Goal: Use online tool/utility: Utilize a website feature to perform a specific function

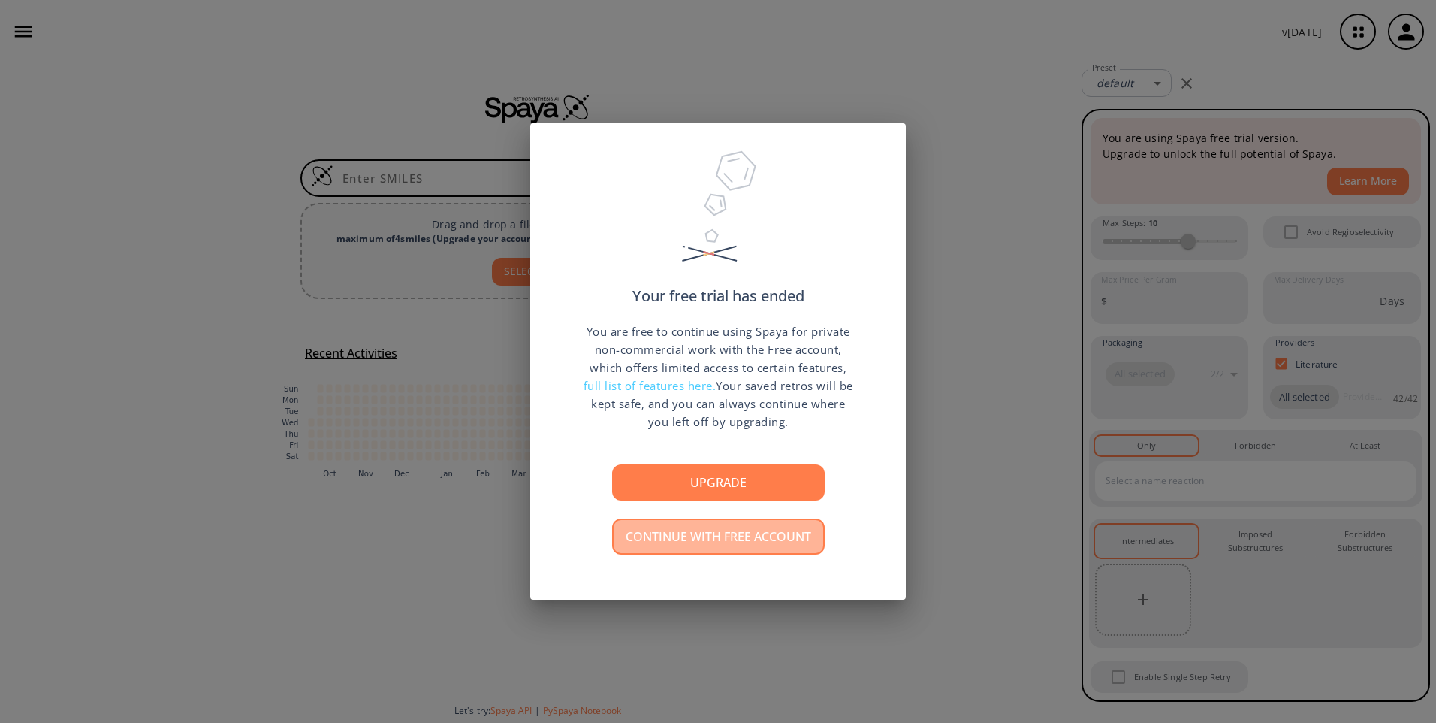
click at [723, 537] on button "Continue with free account" at bounding box center [718, 536] width 213 height 36
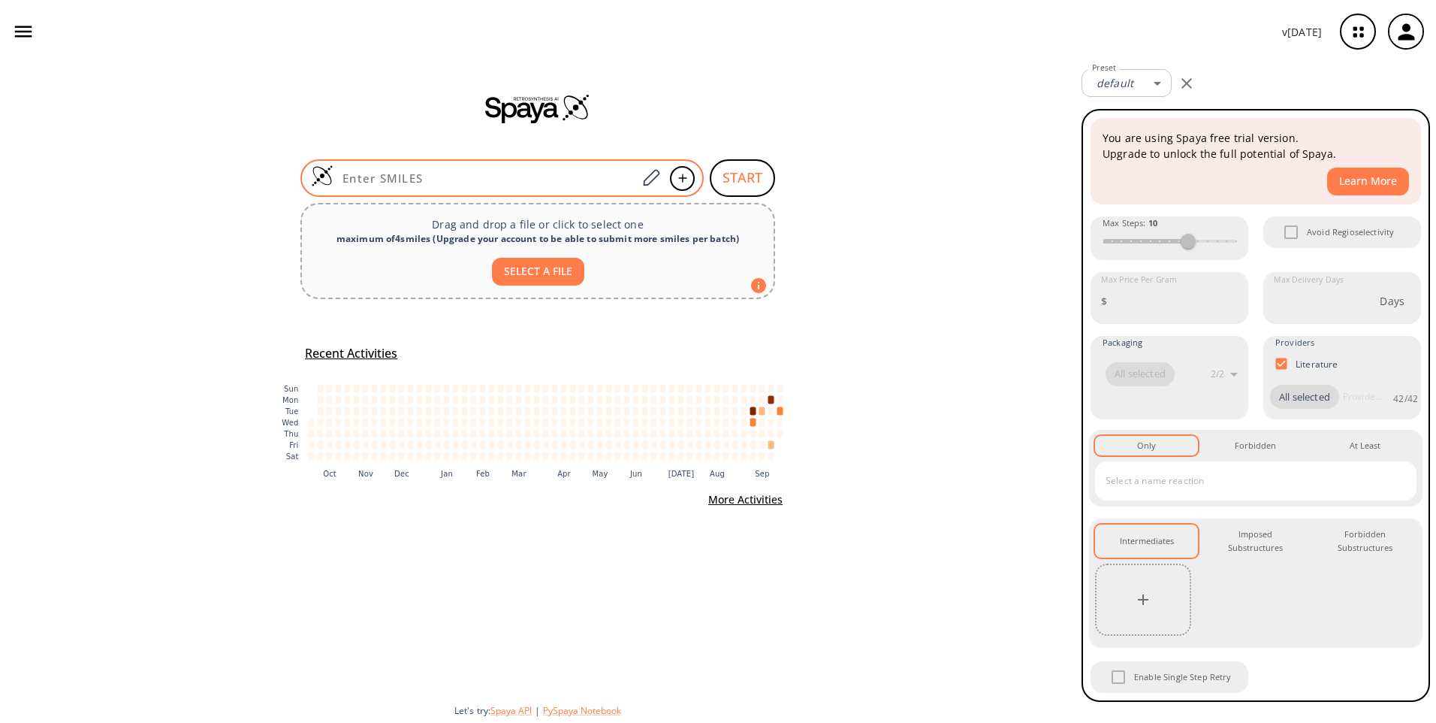
click at [503, 180] on input at bounding box center [486, 178] width 304 height 15
click at [506, 182] on input at bounding box center [486, 178] width 304 height 15
click at [440, 211] on div "Drag and drop a file or click to select one maximum of 4 smiles ( Upgrade your …" at bounding box center [538, 251] width 475 height 96
click at [424, 171] on input at bounding box center [486, 178] width 304 height 15
paste input "O=S(=O)(C)Nc1cccc(CN2N=C3C=Cc4ccccc4N3C2=O)c1"
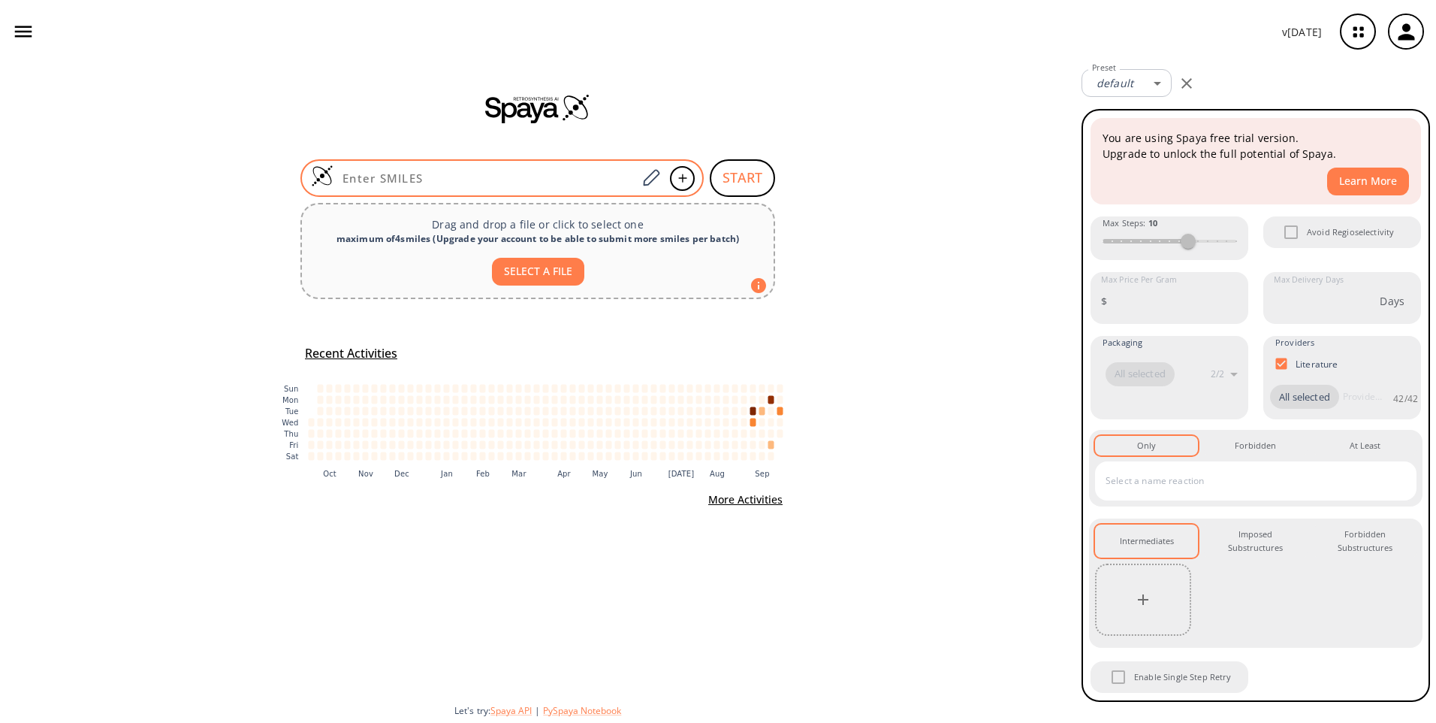
type input "O=S(=O)(C)Nc1cccc(CN2N=C3C=Cc4ccccc4N3C2=O)c1"
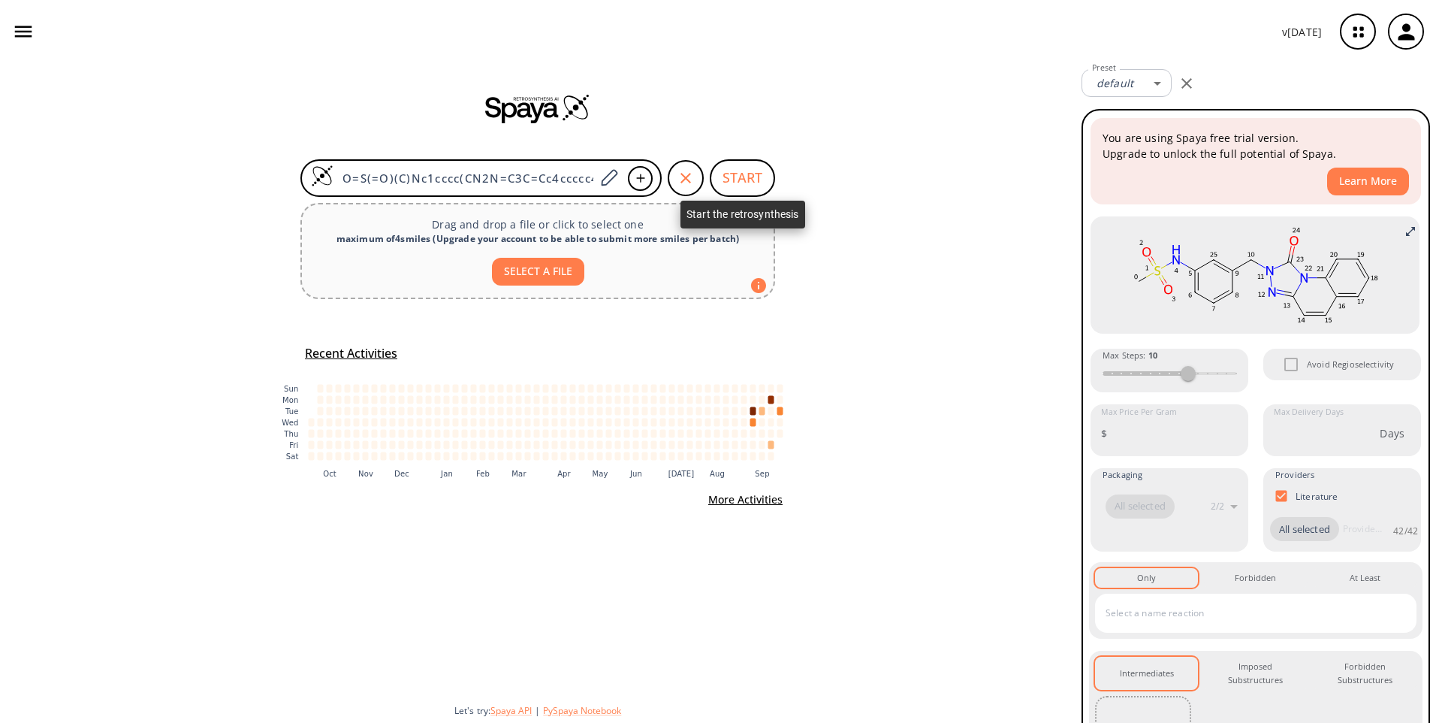
click at [750, 177] on button "START" at bounding box center [742, 178] width 65 height 38
